Goal: Find contact information: Find contact information

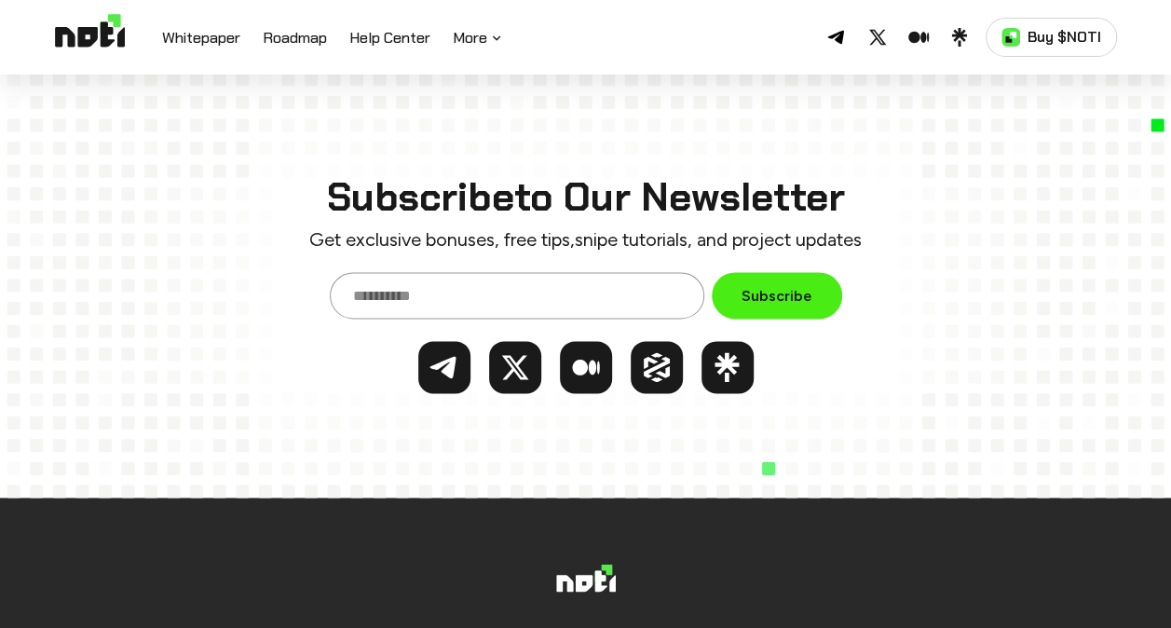
scroll to position [8231, 0]
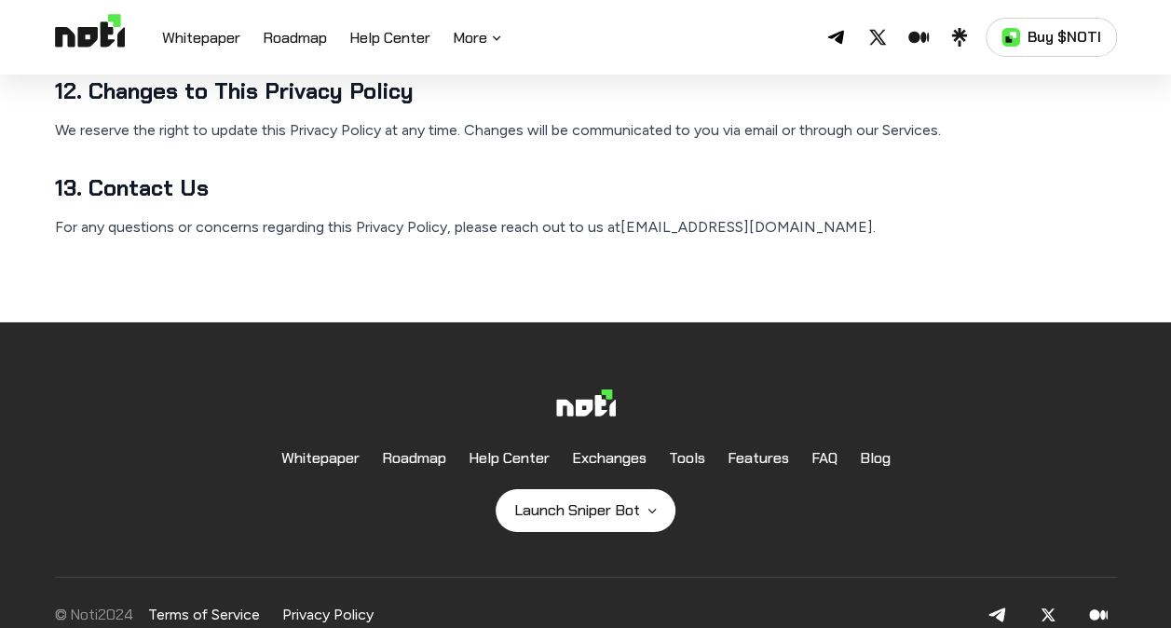
scroll to position [2967, 0]
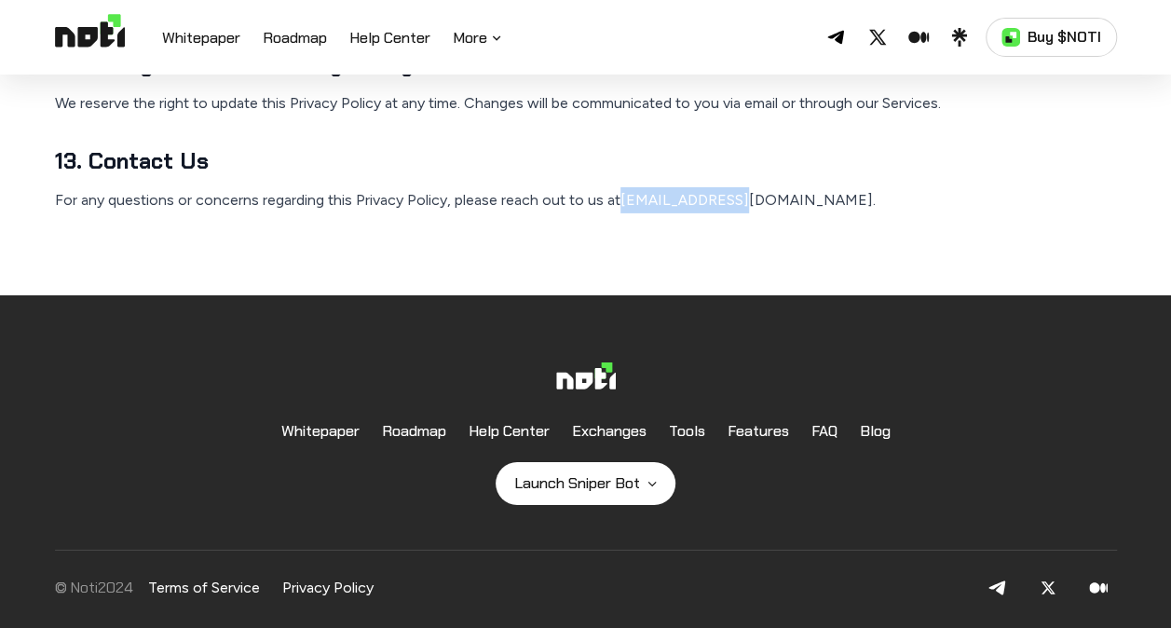
drag, startPoint x: 620, startPoint y: 196, endPoint x: 723, endPoint y: 199, distance: 102.5
click at [723, 199] on p "For any questions or concerns regarding this Privacy Policy, please reach out t…" at bounding box center [586, 200] width 1062 height 26
copy p "support@noti.io"
